Goal: Transaction & Acquisition: Book appointment/travel/reservation

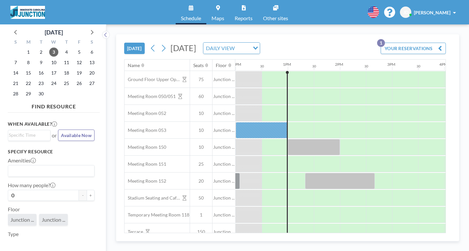
scroll to position [0, 625]
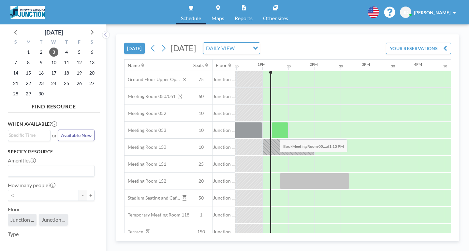
scroll to position [0, 651]
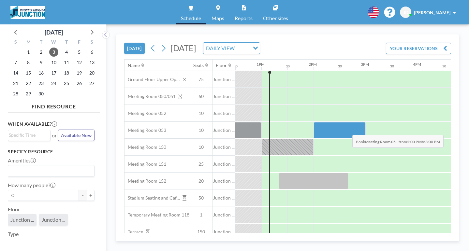
drag, startPoint x: 317, startPoint y: 129, endPoint x: 347, endPoint y: 130, distance: 30.0
click at [347, 130] on div at bounding box center [339, 130] width 52 height 16
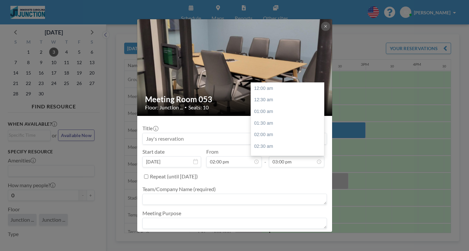
scroll to position [348, 0]
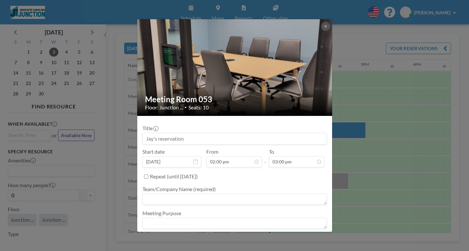
click at [183, 202] on textarea at bounding box center [234, 199] width 184 height 11
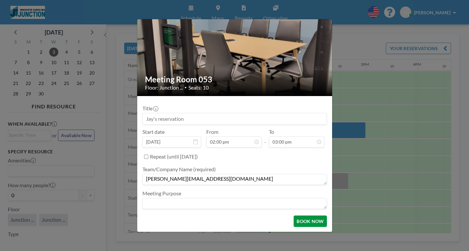
type textarea "jay@visiblemagic.com"
click at [303, 221] on button "BOOK NOW" at bounding box center [309, 221] width 33 height 11
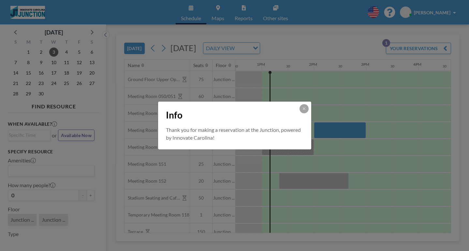
scroll to position [0, 651]
